Goal: Task Accomplishment & Management: Use online tool/utility

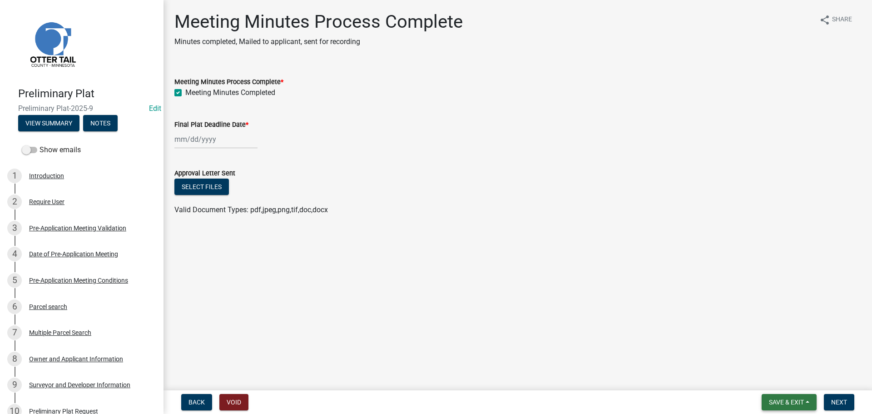
click at [697, 359] on span "Save & Exit" at bounding box center [786, 401] width 35 height 7
click at [697, 359] on button "Save & Exit" at bounding box center [780, 378] width 73 height 22
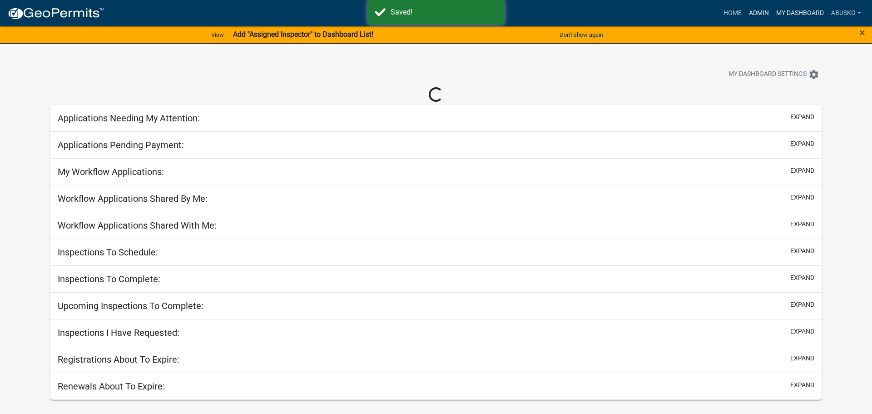
click at [697, 5] on ul "Home Admin My Dashboard abusko Admin Account Logout" at bounding box center [792, 13] width 145 height 17
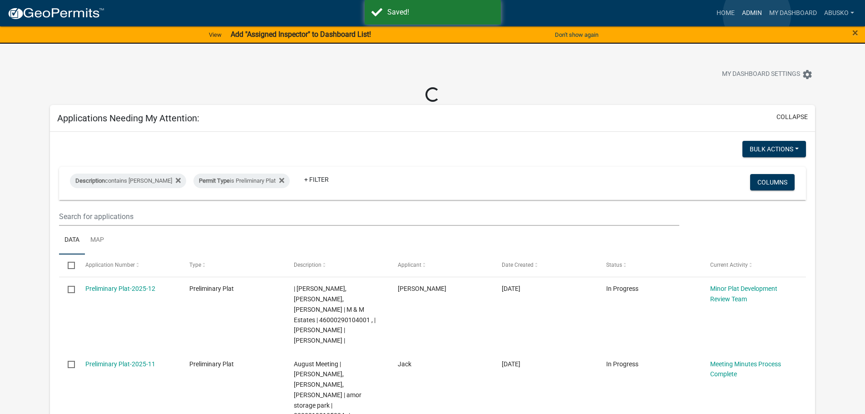
click at [697, 15] on link "Admin" at bounding box center [751, 13] width 27 height 17
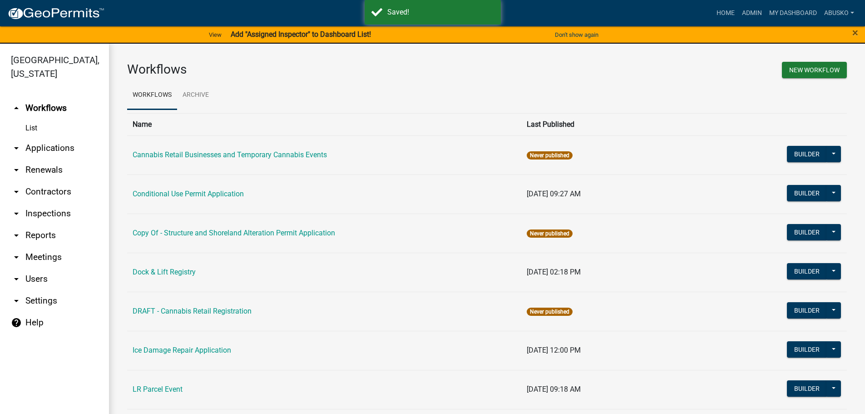
click at [53, 148] on link "arrow_drop_down Applications" at bounding box center [54, 148] width 109 height 22
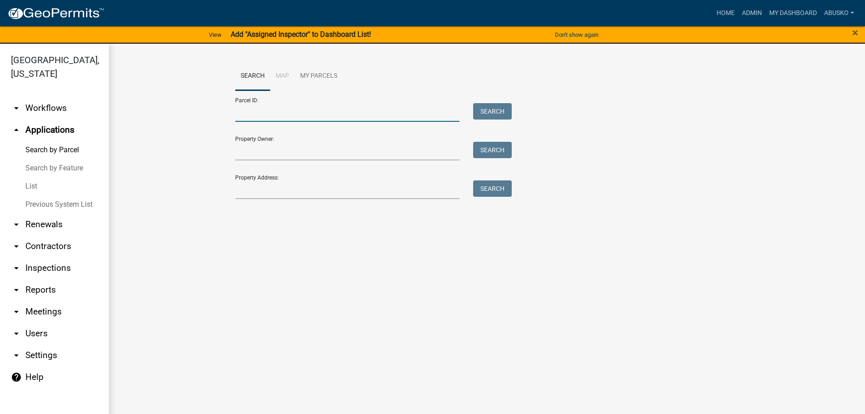
click at [244, 117] on input "Parcel ID:" at bounding box center [347, 112] width 225 height 19
paste input "52000150104000"
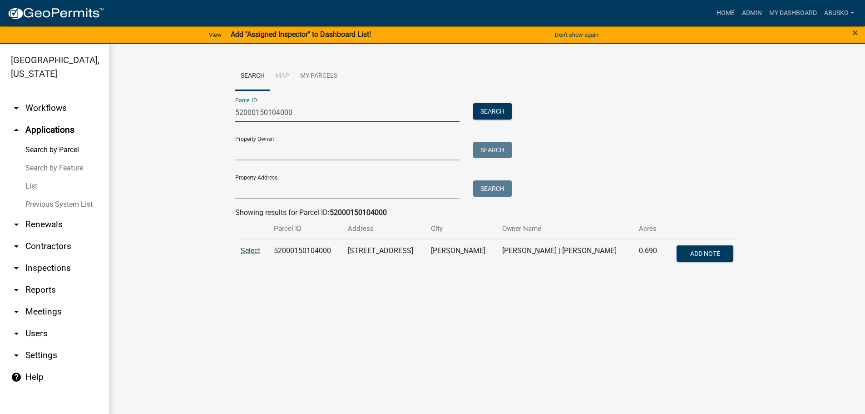
type input "52000150104000"
click at [251, 250] on span "Select" at bounding box center [251, 250] width 20 height 9
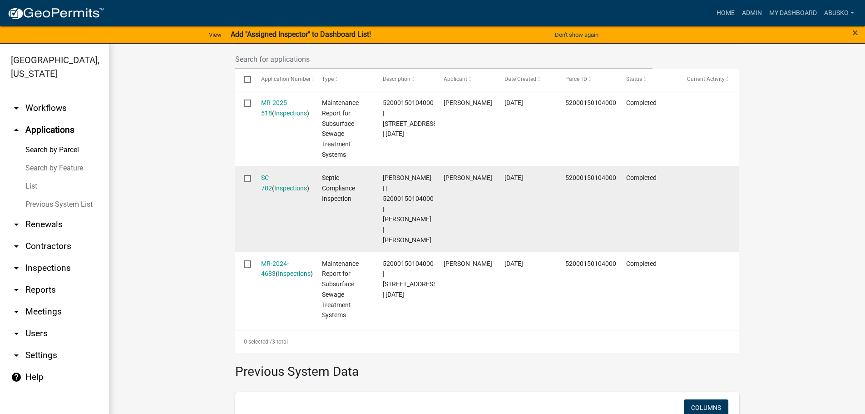
scroll to position [303, 0]
